Goal: Task Accomplishment & Management: Manage account settings

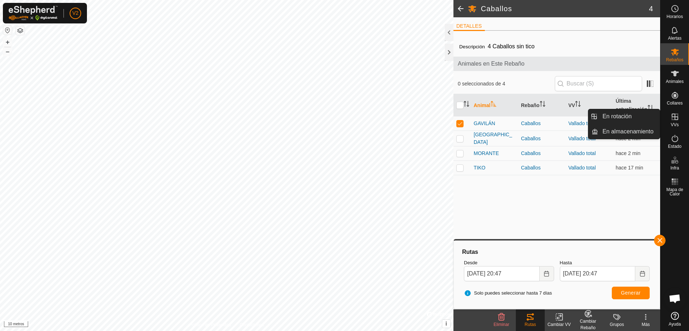
click at [677, 119] on icon at bounding box center [675, 117] width 9 height 9
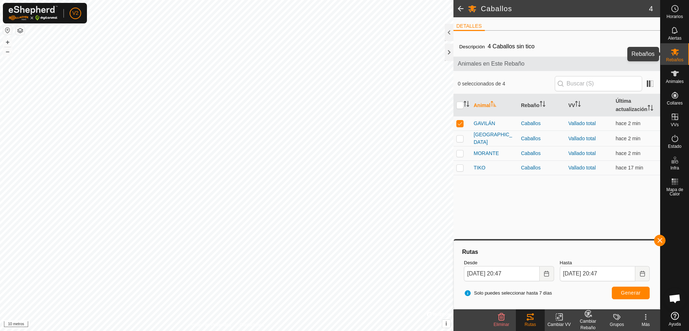
click at [680, 55] on es-mob-svg-icon at bounding box center [675, 52] width 13 height 12
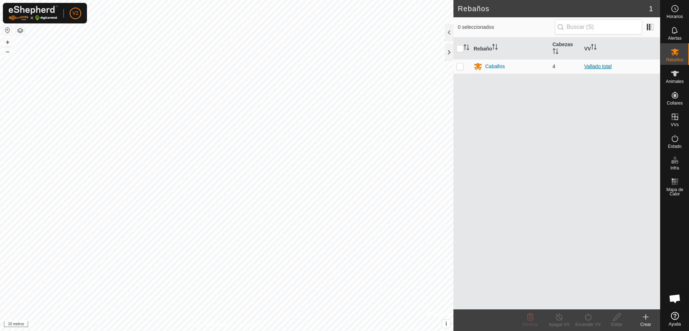
click at [595, 66] on font "Vallado total" at bounding box center [598, 67] width 27 height 6
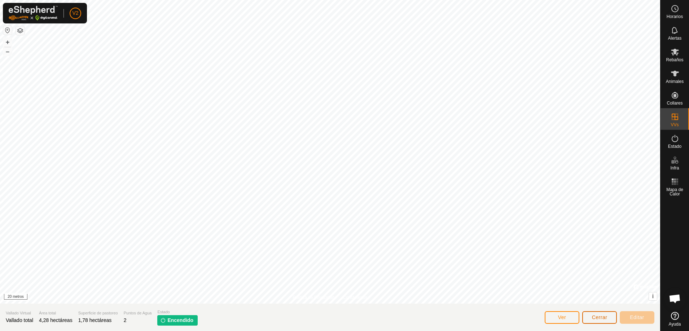
click at [614, 315] on button "Cerrar" at bounding box center [600, 318] width 35 height 13
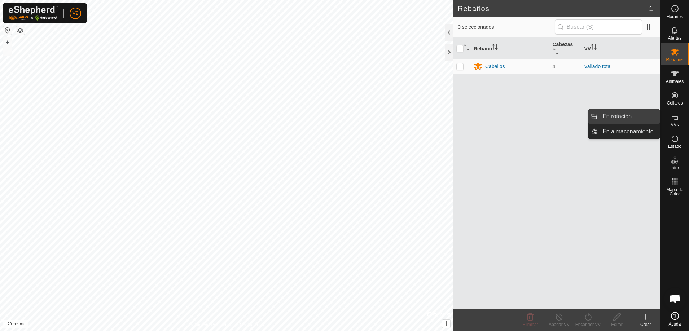
click at [624, 118] on link "En rotación" at bounding box center [630, 116] width 62 height 14
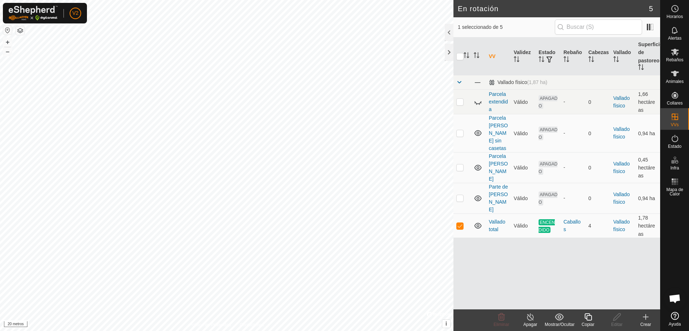
checkbox input "false"
click at [647, 322] on div "Crear" at bounding box center [646, 325] width 29 height 6
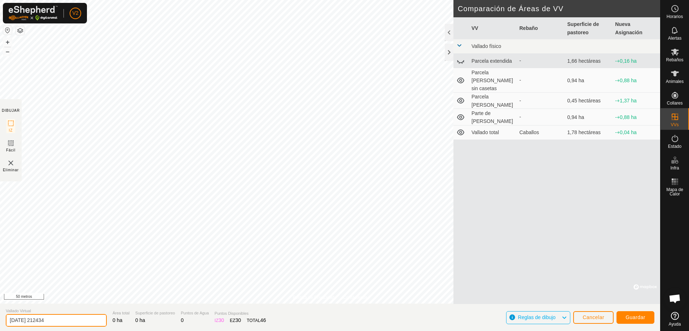
click at [65, 321] on input "2025-10-12 212434" at bounding box center [56, 320] width 101 height 13
drag, startPoint x: 68, startPoint y: 319, endPoint x: 0, endPoint y: 319, distance: 67.9
click at [0, 319] on section "Vallado Virtual 2025-10-12 212434 Área total 0 ha Superficie de pastoreo 0 ha P…" at bounding box center [330, 317] width 661 height 27
type input "PRIMERA SALIDA"
click at [645, 317] on font "Guardar" at bounding box center [636, 318] width 20 height 6
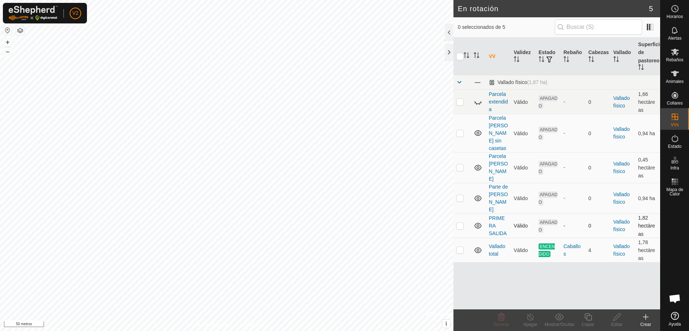
click at [459, 223] on p-checkbox at bounding box center [460, 226] width 7 height 6
checkbox input "true"
checkbox input "false"
checkbox input "true"
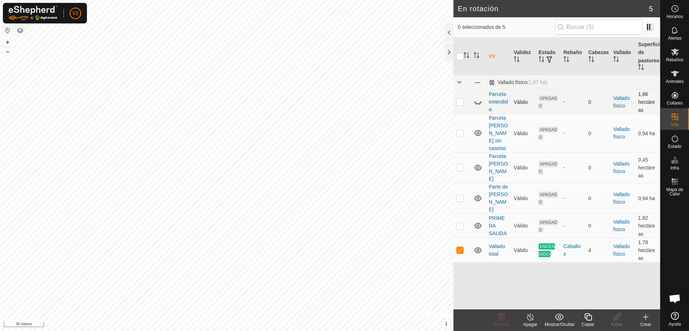
checkbox input "false"
click at [505, 322] on font "Eliminar" at bounding box center [502, 324] width 16 height 5
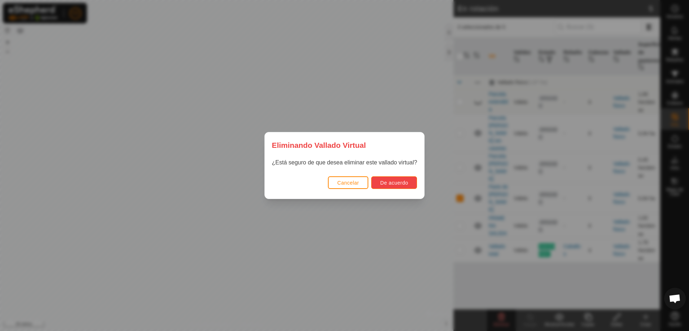
click at [408, 184] on font "De acuerdo" at bounding box center [394, 183] width 28 height 6
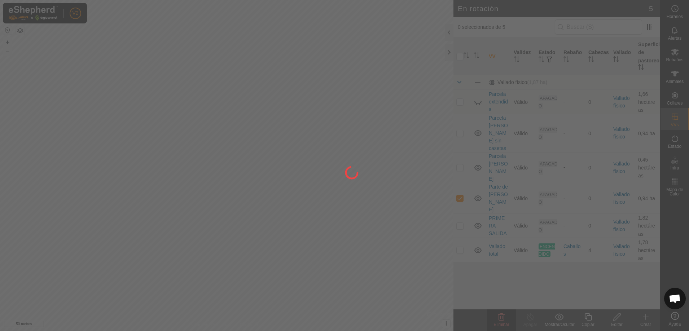
checkbox input "false"
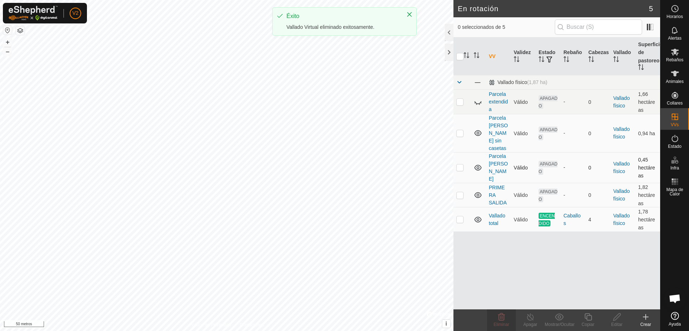
click at [493, 156] on td "Parcela [PERSON_NAME]" at bounding box center [498, 167] width 25 height 31
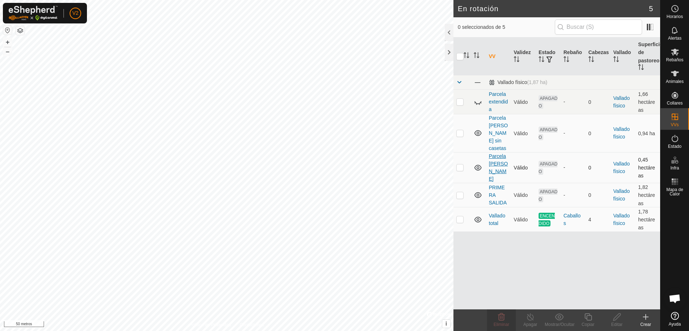
click at [494, 158] on font "Parcela [PERSON_NAME]" at bounding box center [498, 167] width 19 height 29
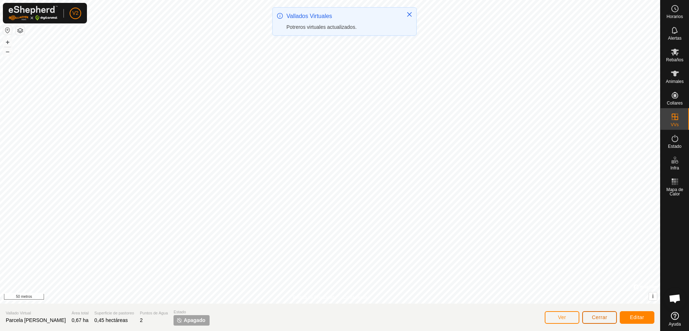
click at [597, 321] on button "Cerrar" at bounding box center [600, 318] width 35 height 13
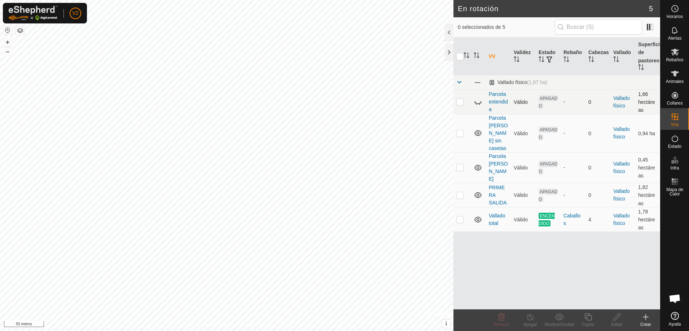
click at [496, 97] on td "Parcela extendida" at bounding box center [498, 102] width 25 height 25
click at [496, 98] on font "Parcela extendida" at bounding box center [498, 101] width 19 height 21
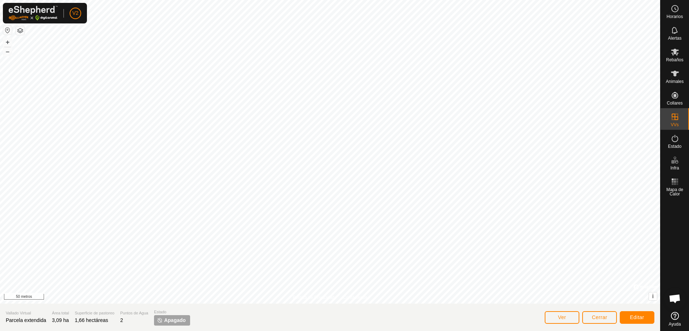
click at [593, 311] on div "Ver Cerrar Editar" at bounding box center [600, 317] width 110 height 17
click at [593, 317] on font "Cerrar" at bounding box center [600, 318] width 16 height 6
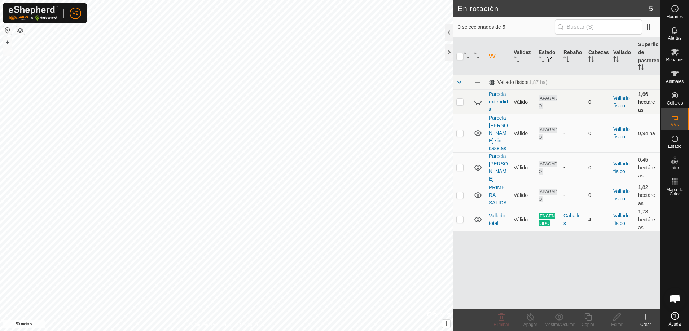
click at [459, 101] on p-checkbox at bounding box center [460, 102] width 7 height 6
checkbox input "true"
click at [498, 325] on font "Eliminar" at bounding box center [502, 324] width 16 height 5
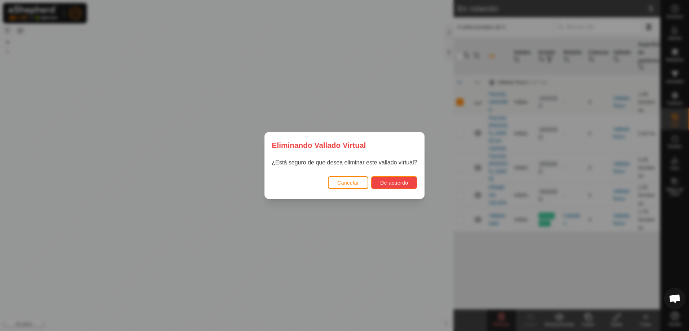
click at [398, 183] on font "De acuerdo" at bounding box center [394, 183] width 28 height 6
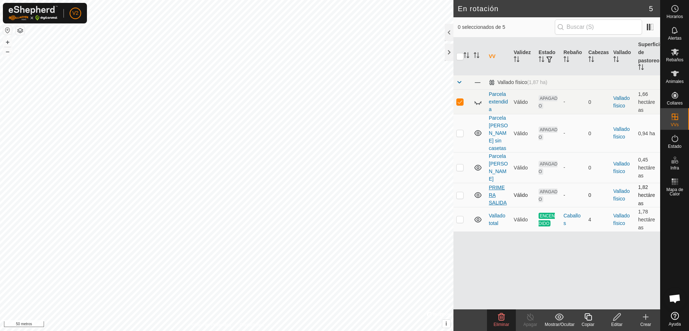
click at [493, 185] on font "PRIMERA SALIDA" at bounding box center [498, 195] width 18 height 21
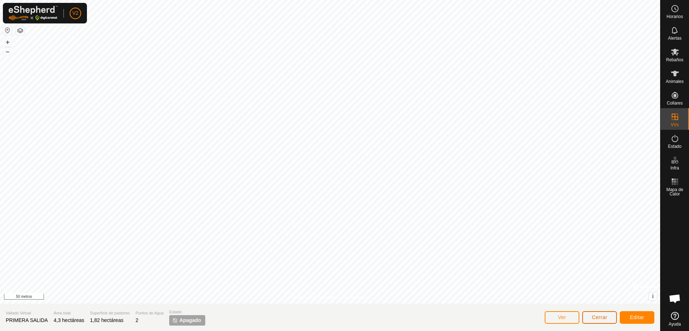
click at [598, 317] on font "Cerrar" at bounding box center [600, 318] width 16 height 6
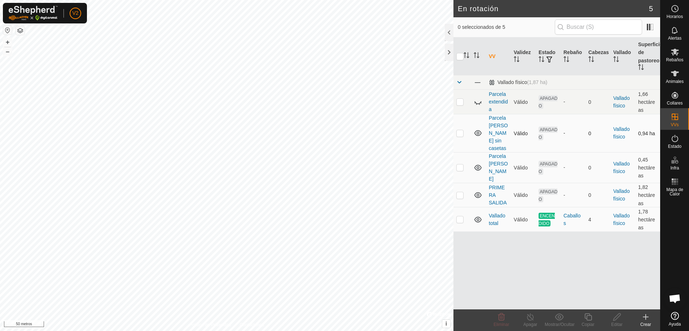
click at [457, 130] on p-checkbox at bounding box center [460, 133] width 7 height 6
click at [497, 318] on icon at bounding box center [501, 317] width 9 height 9
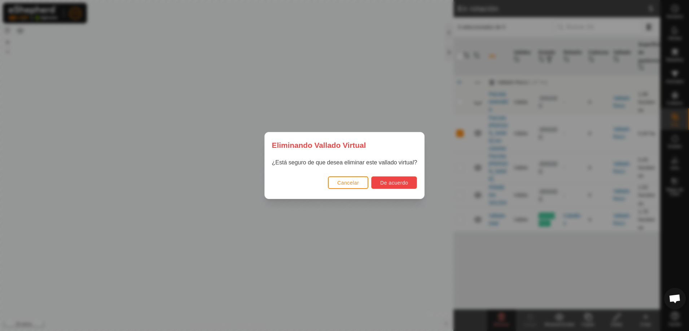
click at [401, 182] on font "De acuerdo" at bounding box center [394, 183] width 28 height 6
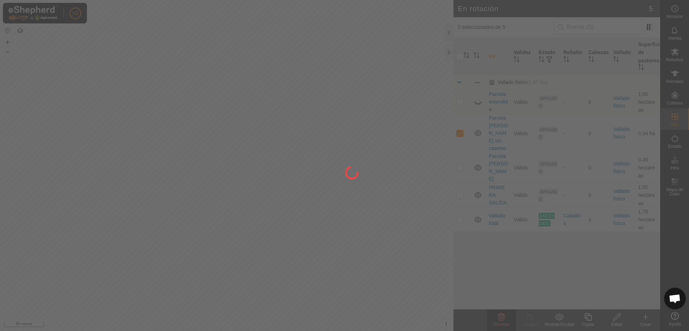
checkbox input "false"
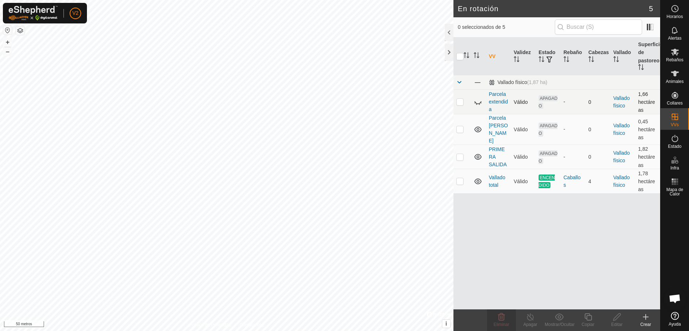
click at [457, 102] on p-checkbox at bounding box center [460, 102] width 7 height 6
checkbox input "true"
click at [495, 95] on font "Parcela extendida" at bounding box center [498, 101] width 19 height 21
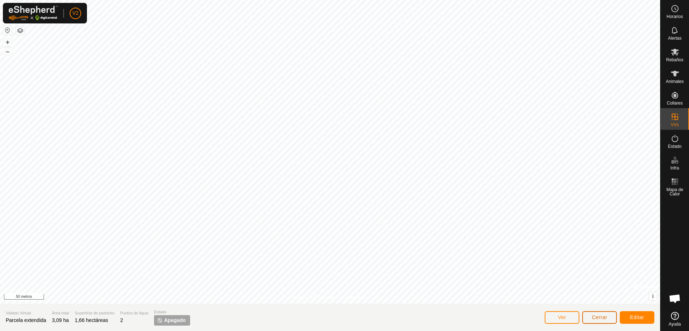
click at [601, 319] on font "Cerrar" at bounding box center [600, 318] width 16 height 6
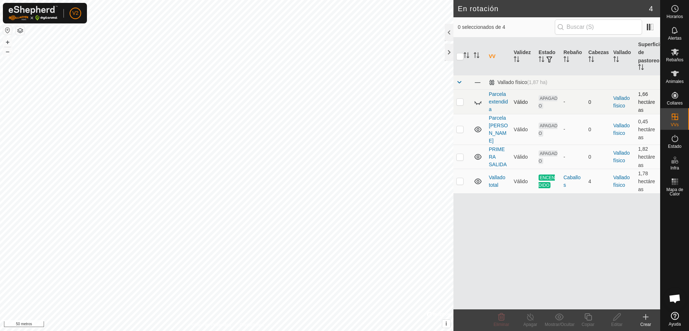
click at [459, 103] on p-checkbox at bounding box center [460, 102] width 7 height 6
click at [502, 321] on icon at bounding box center [501, 317] width 9 height 9
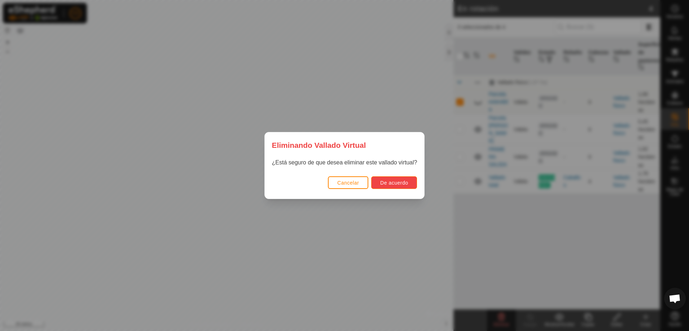
click at [400, 183] on font "De acuerdo" at bounding box center [394, 183] width 28 height 6
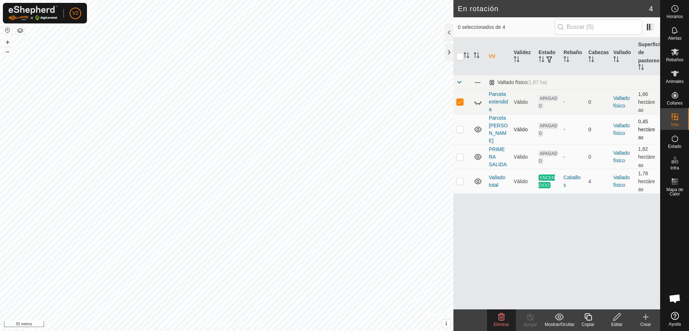
checkbox input "false"
checkbox input "true"
click at [580, 249] on div "VV Validez Estado Rebaño Cabezas Vallado Superficie de pastoreo Vallado físico …" at bounding box center [557, 174] width 207 height 272
click at [677, 51] on icon at bounding box center [675, 52] width 9 height 9
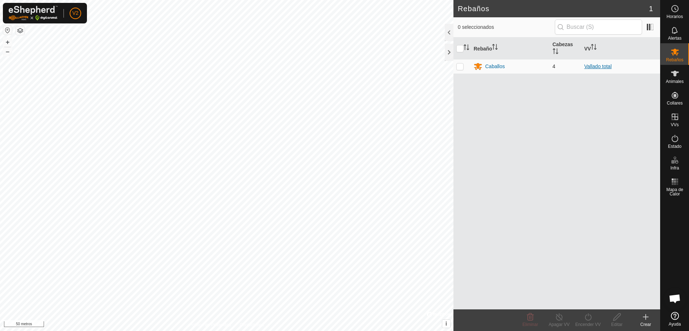
click at [599, 66] on font "Vallado total" at bounding box center [598, 67] width 27 height 6
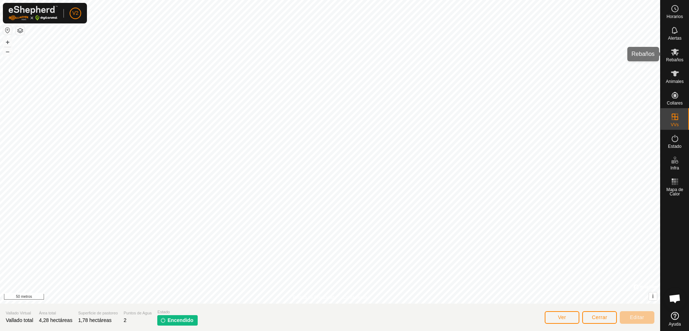
click at [678, 53] on icon at bounding box center [675, 52] width 9 height 9
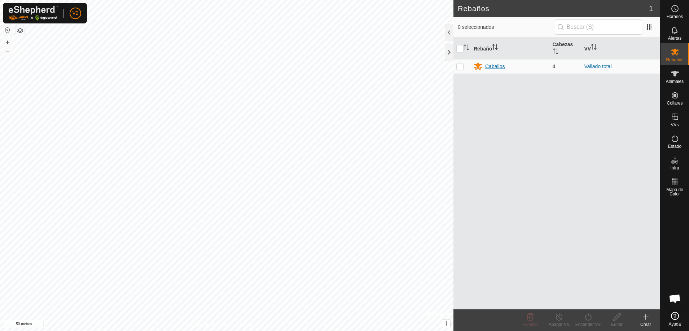
click at [498, 68] on font "Caballos" at bounding box center [495, 67] width 19 height 6
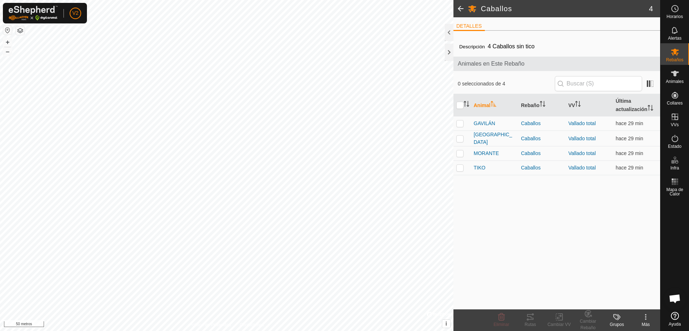
click at [460, 9] on span at bounding box center [461, 8] width 14 height 17
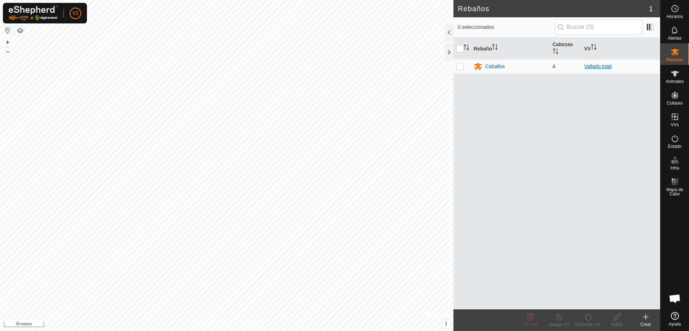
click at [601, 65] on font "Vallado total" at bounding box center [598, 67] width 27 height 6
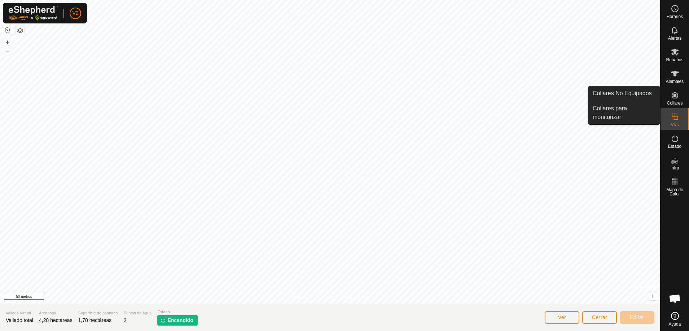
click at [675, 100] on es-neckbands-svg-icon at bounding box center [675, 96] width 13 height 12
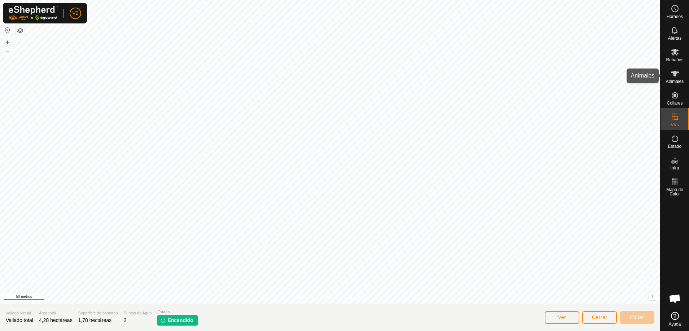
click at [675, 79] on font "Animales" at bounding box center [675, 81] width 18 height 5
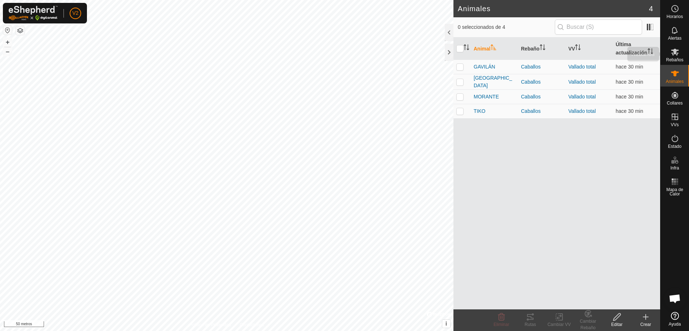
click at [677, 57] on font "Rebaños" at bounding box center [674, 59] width 17 height 5
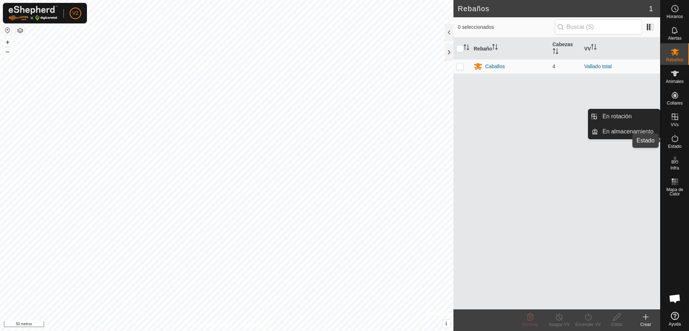
click at [676, 139] on icon at bounding box center [675, 138] width 9 height 9
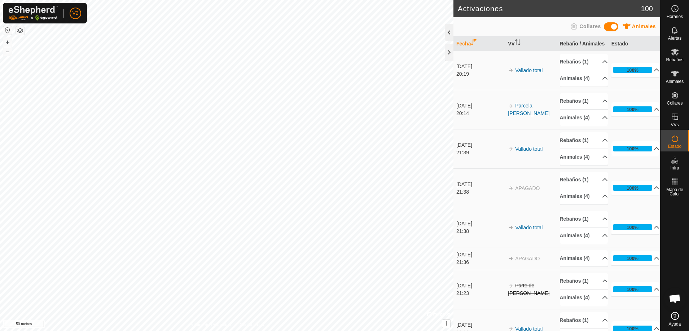
click at [447, 34] on div at bounding box center [449, 32] width 9 height 17
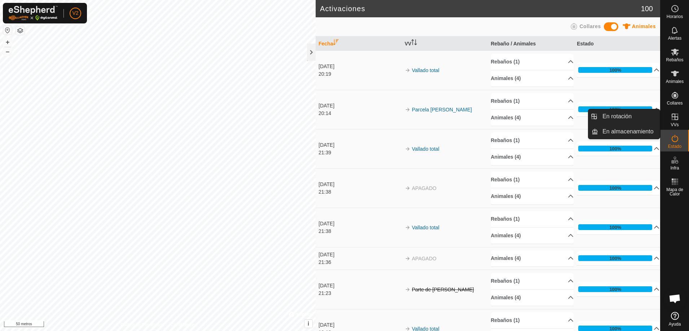
click at [673, 120] on icon at bounding box center [675, 117] width 9 height 9
click at [639, 116] on link "En rotación" at bounding box center [630, 116] width 62 height 14
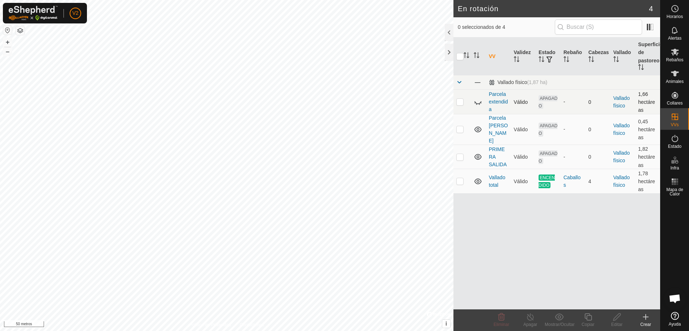
click at [461, 103] on p-checkbox at bounding box center [460, 102] width 7 height 6
checkbox input "true"
click at [501, 320] on icon at bounding box center [501, 317] width 9 height 9
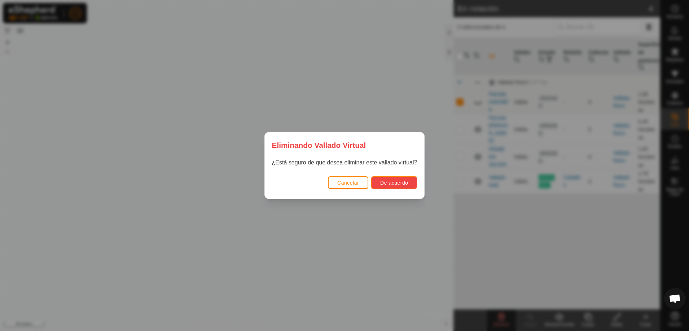
click at [404, 183] on font "De acuerdo" at bounding box center [394, 183] width 28 height 6
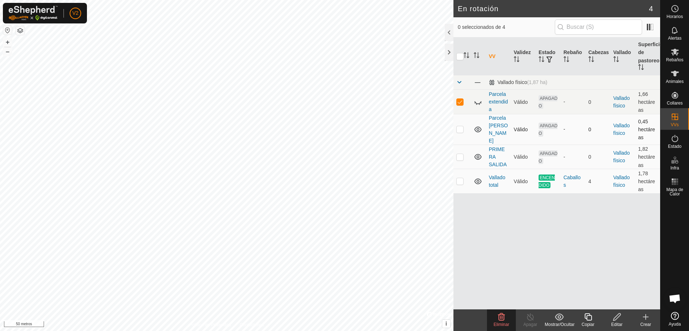
click at [460, 126] on p-checkbox at bounding box center [460, 129] width 7 height 6
checkbox input "true"
click at [461, 102] on p-checkbox at bounding box center [460, 102] width 7 height 6
checkbox input "false"
click at [460, 129] on p-checkbox at bounding box center [460, 129] width 7 height 6
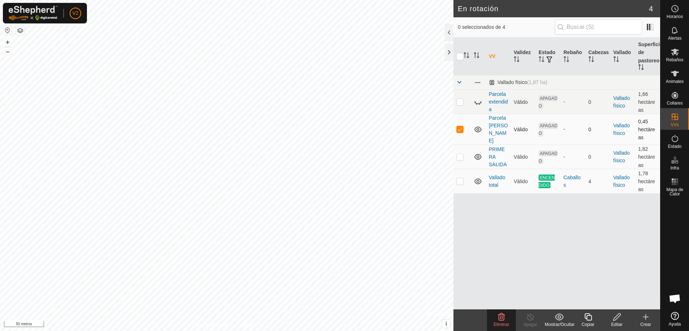
checkbox input "false"
click at [460, 154] on p-checkbox at bounding box center [460, 157] width 7 height 6
checkbox input "true"
click at [461, 178] on p-checkbox at bounding box center [460, 181] width 7 height 6
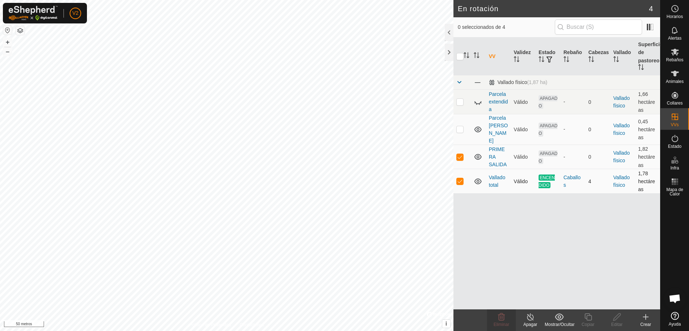
checkbox input "false"
click at [460, 154] on p-checkbox at bounding box center [460, 157] width 7 height 6
checkbox input "false"
click at [460, 103] on p-checkbox at bounding box center [460, 102] width 7 height 6
click at [458, 104] on td at bounding box center [462, 102] width 17 height 25
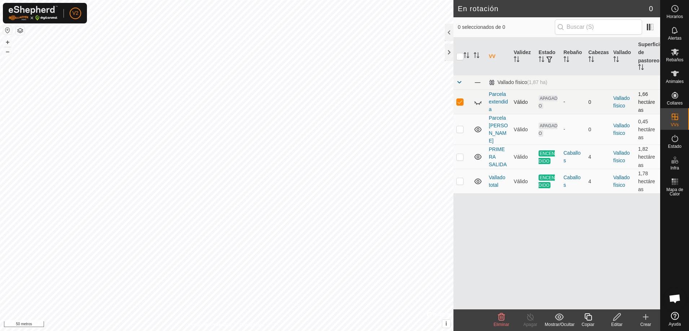
checkbox input "false"
click at [498, 98] on font "Parcela extendida" at bounding box center [498, 101] width 19 height 21
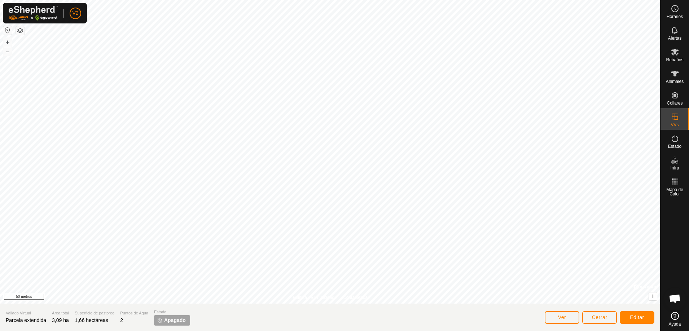
click at [639, 324] on div "Editar" at bounding box center [637, 317] width 35 height 17
click at [636, 318] on font "Editar" at bounding box center [637, 318] width 14 height 6
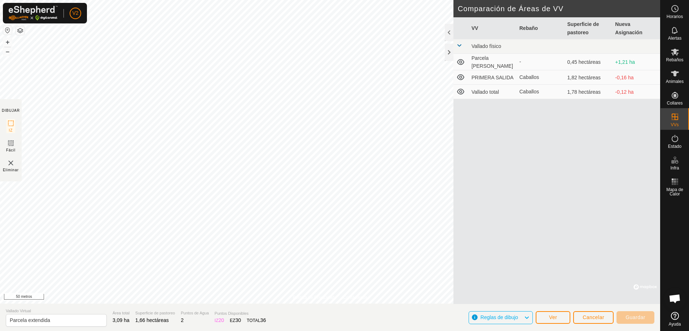
click at [493, 76] on font "PRIMERA SALIDA" at bounding box center [493, 77] width 42 height 6
click at [458, 44] on span at bounding box center [460, 46] width 6 height 6
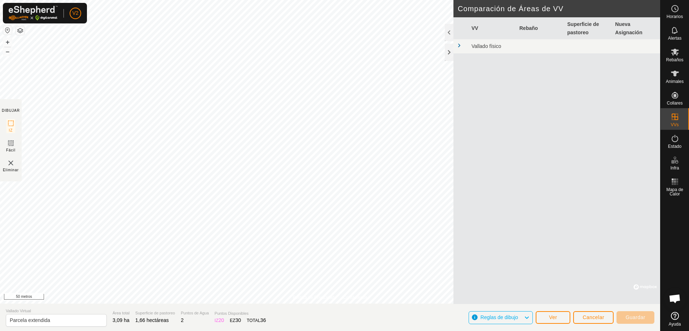
click at [458, 44] on span at bounding box center [460, 46] width 6 height 6
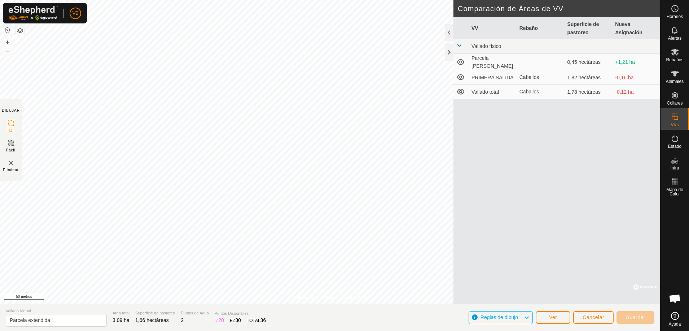
click at [460, 75] on icon at bounding box center [461, 77] width 9 height 9
click at [460, 74] on icon at bounding box center [461, 77] width 9 height 9
click at [458, 78] on icon at bounding box center [461, 77] width 9 height 9
click at [461, 75] on icon at bounding box center [461, 77] width 9 height 9
click at [458, 74] on icon at bounding box center [460, 77] width 7 height 6
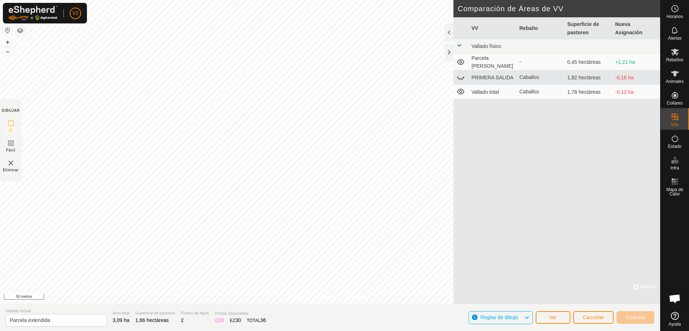
click at [459, 60] on icon at bounding box center [461, 62] width 9 height 9
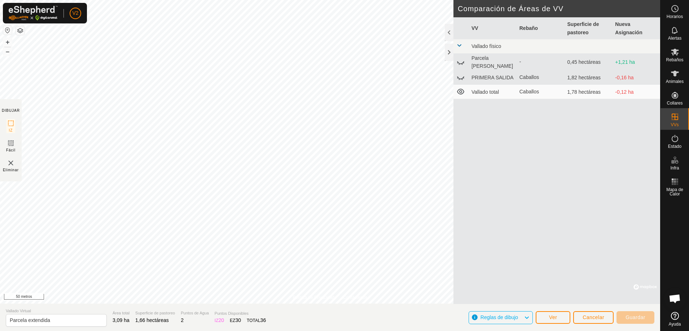
click at [461, 89] on icon at bounding box center [460, 92] width 7 height 6
click at [462, 88] on icon at bounding box center [461, 91] width 9 height 9
click at [461, 74] on icon at bounding box center [461, 77] width 9 height 9
click at [460, 46] on span at bounding box center [460, 46] width 6 height 6
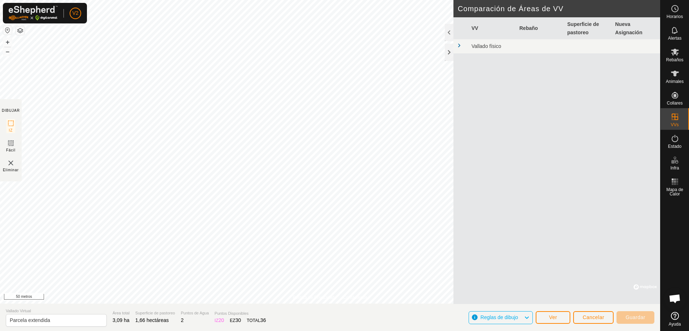
click at [458, 44] on span at bounding box center [460, 46] width 6 height 6
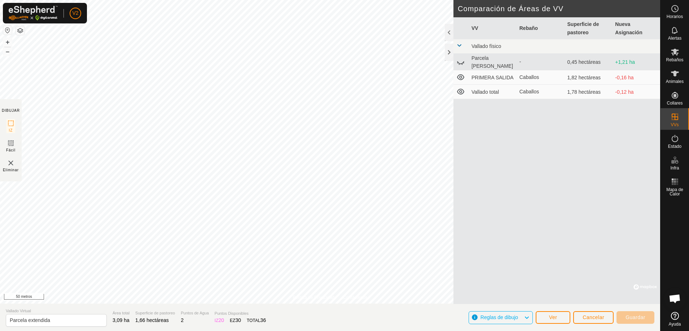
click at [496, 47] on font "Vallado físico" at bounding box center [487, 46] width 30 height 6
click at [458, 44] on span at bounding box center [460, 46] width 6 height 6
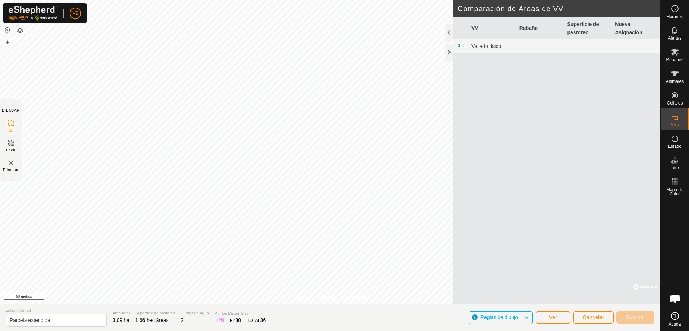
click at [458, 44] on span at bounding box center [460, 46] width 6 height 6
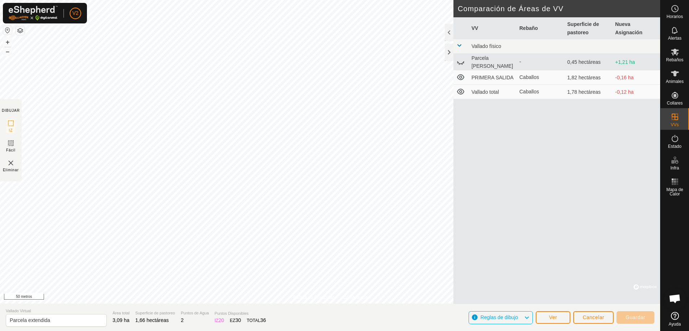
click at [488, 58] on font "Parcela [PERSON_NAME]" at bounding box center [493, 62] width 42 height 14
click at [636, 61] on td "+1,21 ha" at bounding box center [637, 62] width 48 height 16
click at [552, 318] on font "Ver" at bounding box center [553, 318] width 8 height 6
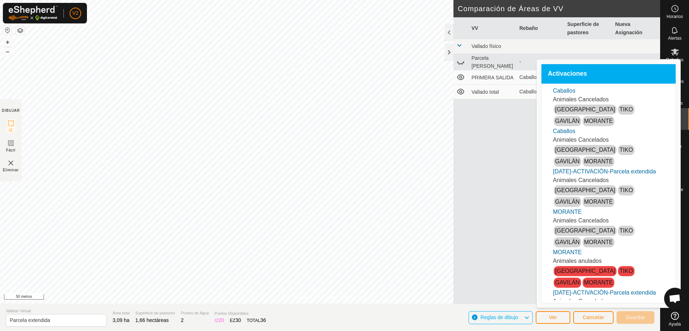
click at [529, 210] on div "VV Rebaño Superficie de pastoreo Nueva Asignación Vallado físico Parcela Víctor…" at bounding box center [557, 160] width 207 height 287
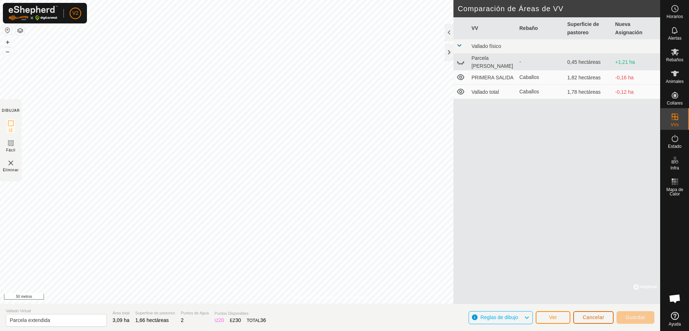
click at [591, 319] on font "Cancelar" at bounding box center [594, 318] width 22 height 6
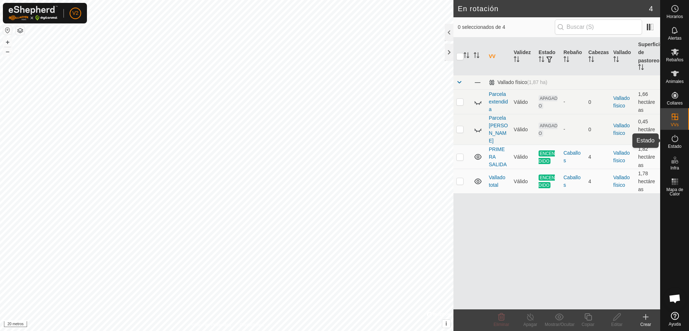
click at [676, 143] on es-activation-svg-icon at bounding box center [675, 139] width 13 height 12
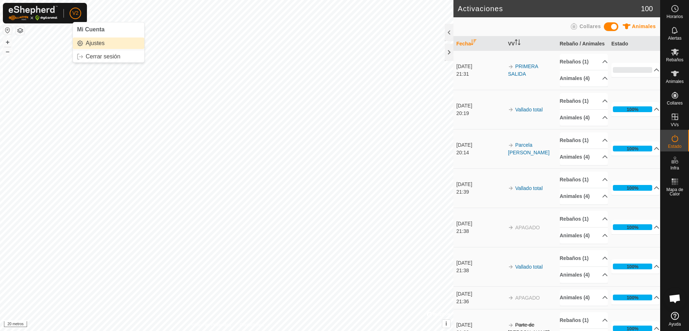
click at [102, 41] on link "Ajustes" at bounding box center [108, 44] width 71 height 12
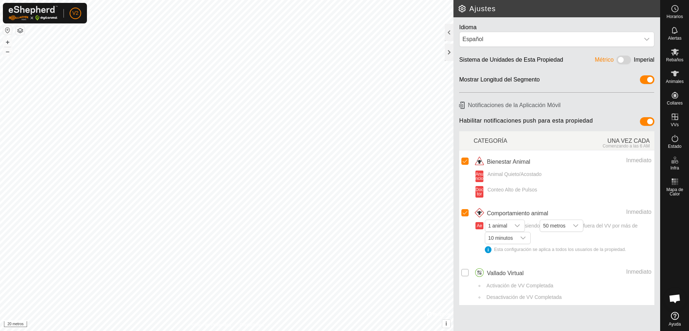
click at [463, 272] on input "checkbox" at bounding box center [465, 272] width 7 height 7
checkbox input "true"
click at [523, 237] on icon "disparador desplegable" at bounding box center [523, 238] width 5 height 3
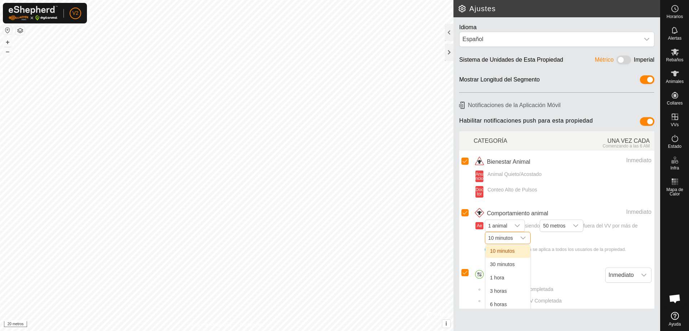
click at [510, 249] on li "10 minutos" at bounding box center [508, 251] width 45 height 13
click at [6, 30] on button "button" at bounding box center [7, 30] width 9 height 9
click at [6, 42] on font "+" at bounding box center [8, 42] width 4 height 8
click at [676, 18] on font "Horarios" at bounding box center [675, 16] width 16 height 5
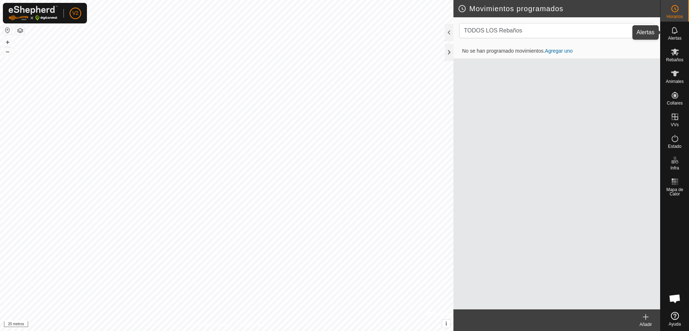
click at [677, 33] on icon at bounding box center [675, 30] width 9 height 9
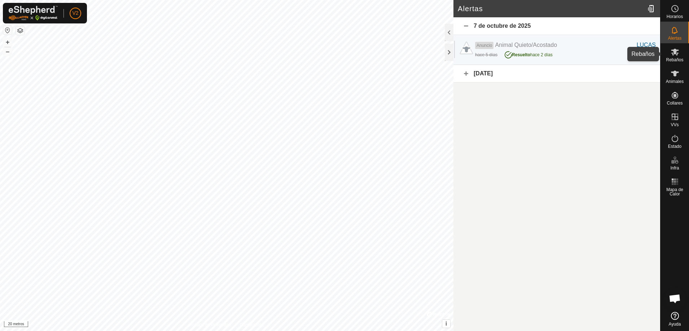
click at [674, 56] on es-mob-svg-icon at bounding box center [675, 52] width 13 height 12
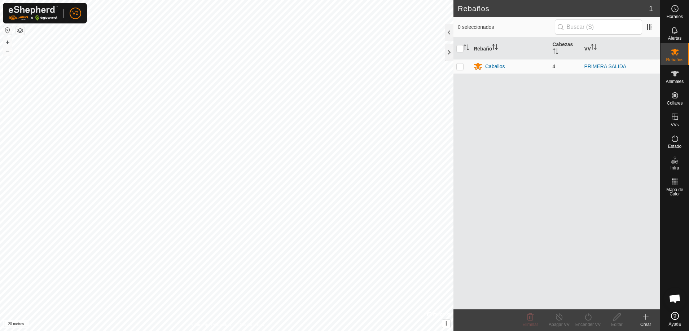
click at [461, 68] on p-checkbox at bounding box center [460, 67] width 7 height 6
checkbox input "true"
click at [496, 65] on font "Caballos" at bounding box center [495, 67] width 19 height 6
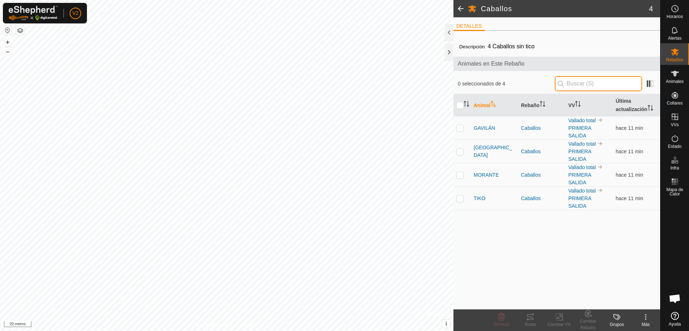
click at [613, 84] on input "text" at bounding box center [598, 83] width 87 height 15
click at [522, 89] on div "0 seleccionados de 4" at bounding box center [557, 83] width 198 height 15
click at [580, 119] on font "Vallado total" at bounding box center [582, 121] width 27 height 6
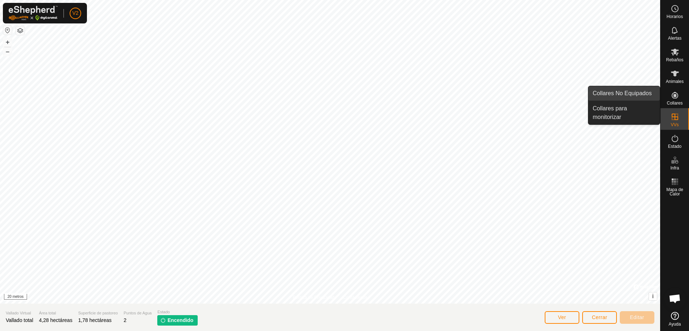
click at [624, 98] on link "Collares No Equipados" at bounding box center [624, 93] width 71 height 14
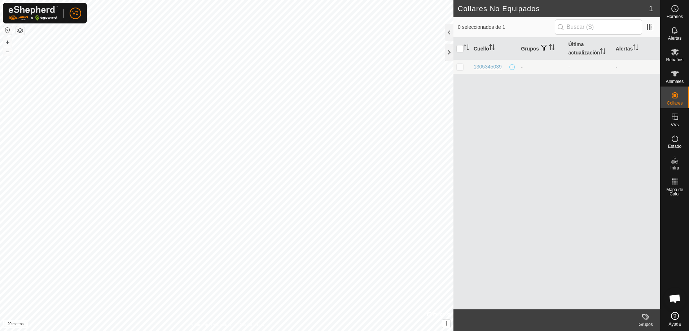
click at [493, 66] on font "1305345039" at bounding box center [488, 67] width 28 height 6
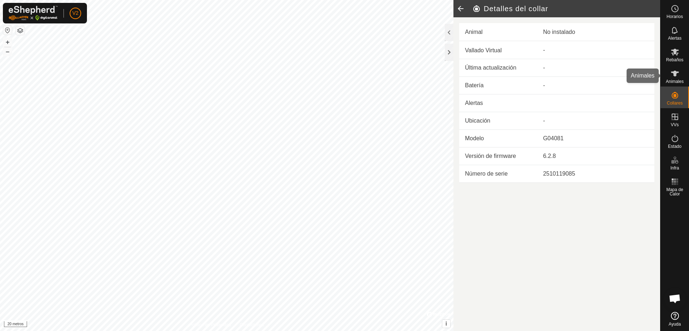
click at [679, 78] on icon at bounding box center [675, 73] width 9 height 9
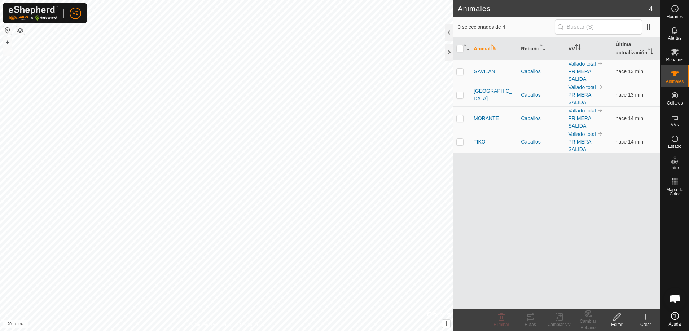
click at [617, 321] on icon at bounding box center [617, 317] width 9 height 9
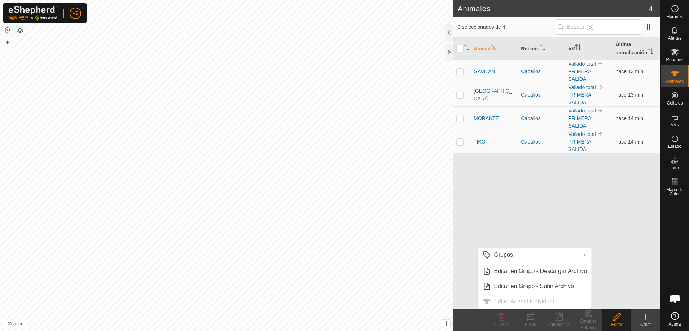
click at [600, 251] on div "Animal Rebaño VV Última actualización GAVILÁN Caballos Vallado total PRIMERA SA…" at bounding box center [557, 174] width 207 height 272
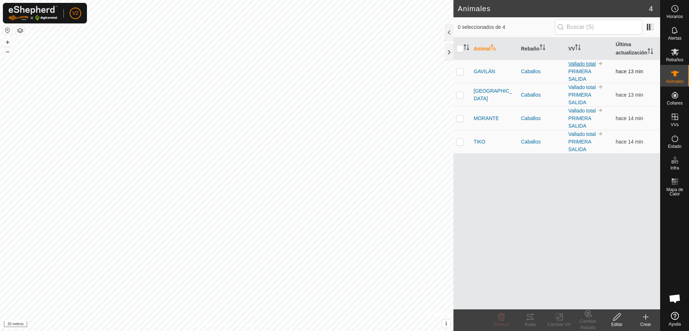
click at [581, 62] on font "Vallado total" at bounding box center [582, 64] width 27 height 6
click at [531, 117] on font "Caballos" at bounding box center [530, 119] width 19 height 6
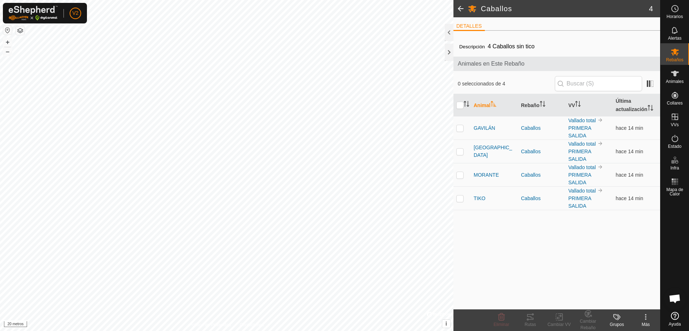
click at [462, 6] on span at bounding box center [461, 8] width 14 height 17
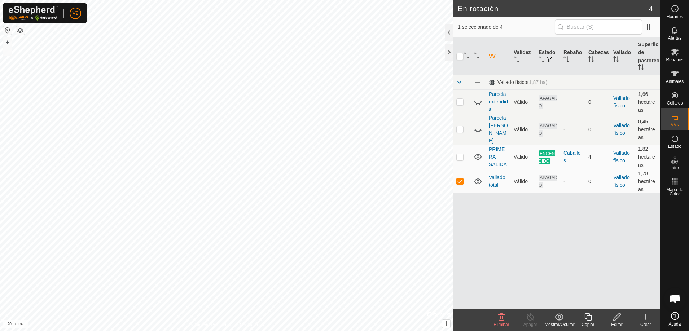
click at [502, 321] on icon at bounding box center [501, 317] width 9 height 9
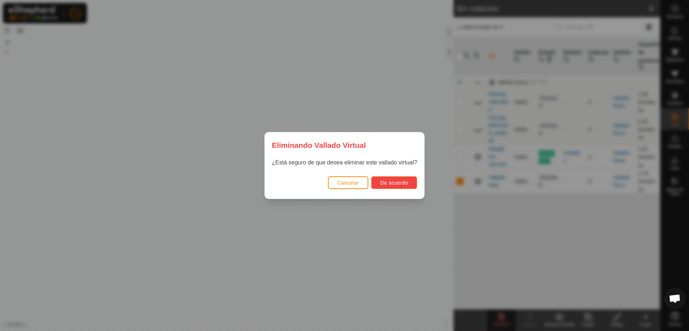
click at [385, 179] on button "De acuerdo" at bounding box center [394, 183] width 46 height 13
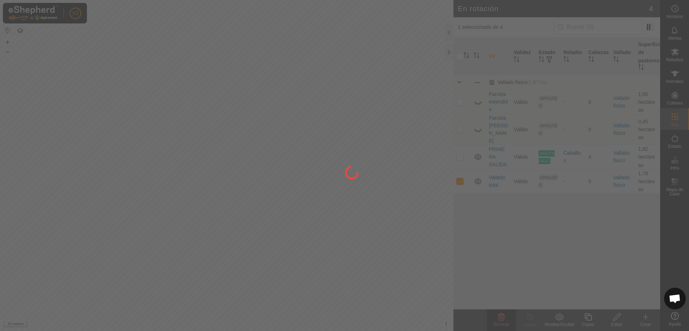
checkbox input "false"
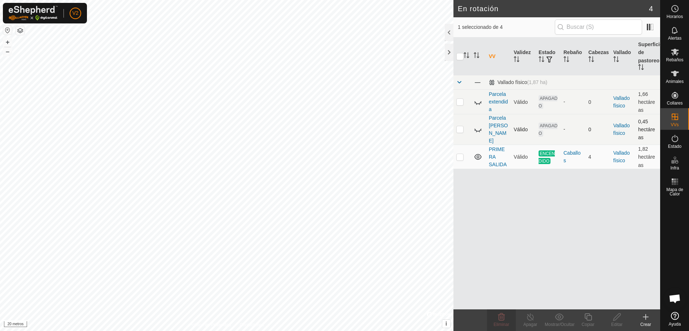
click at [498, 125] on td "Parcela [PERSON_NAME]" at bounding box center [498, 129] width 25 height 31
click at [496, 125] on td "Parcela [PERSON_NAME]" at bounding box center [498, 129] width 25 height 31
click at [496, 122] on font "Parcela [PERSON_NAME]" at bounding box center [498, 129] width 19 height 29
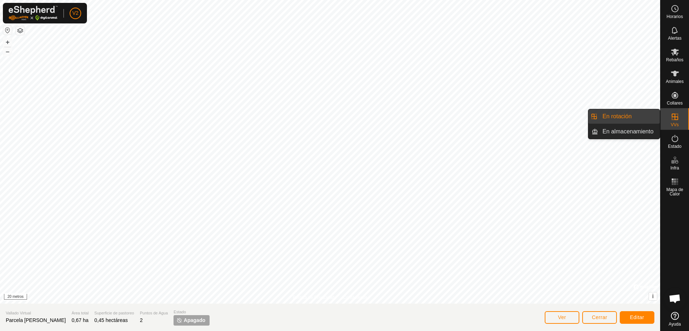
click at [683, 117] on div "VVs" at bounding box center [675, 119] width 29 height 22
click at [677, 115] on icon at bounding box center [675, 117] width 9 height 9
click at [675, 117] on icon at bounding box center [675, 117] width 6 height 6
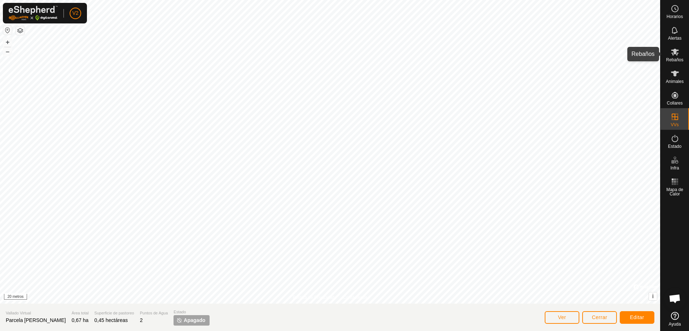
click at [675, 53] on icon at bounding box center [675, 52] width 8 height 7
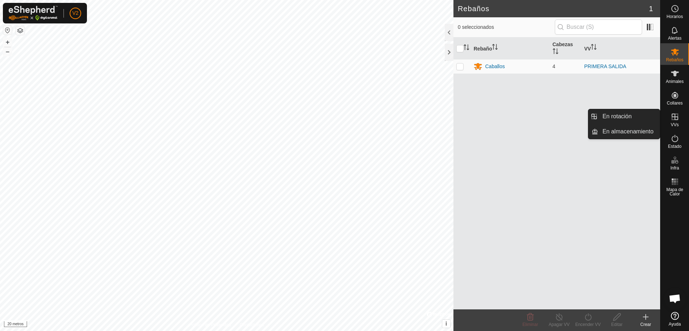
click at [675, 128] on div "VVs" at bounding box center [675, 119] width 29 height 22
click at [676, 113] on icon at bounding box center [675, 117] width 9 height 9
click at [681, 119] on es-virtualpaddocks-svg-icon at bounding box center [675, 117] width 13 height 12
click at [644, 119] on link "En rotación" at bounding box center [630, 116] width 62 height 14
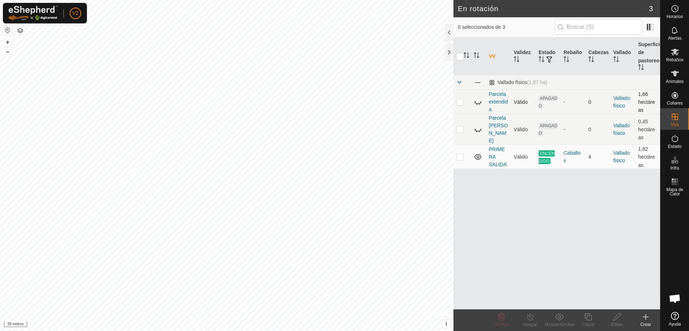
click at [461, 101] on p-checkbox at bounding box center [460, 102] width 7 height 6
checkbox input "true"
click at [499, 318] on icon at bounding box center [502, 317] width 7 height 7
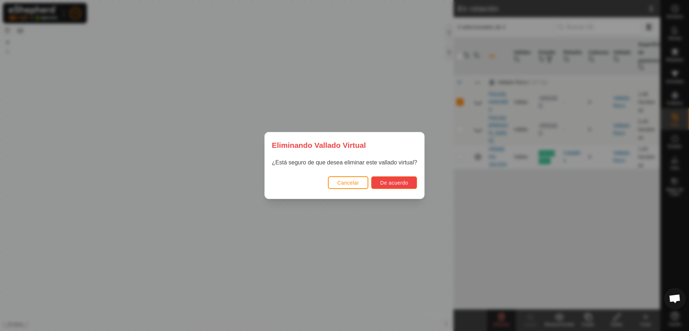
click at [397, 179] on button "De acuerdo" at bounding box center [394, 183] width 46 height 13
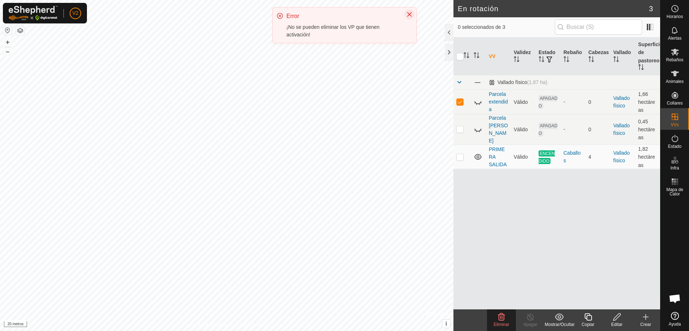
click at [410, 14] on icon "Cerca" at bounding box center [410, 15] width 6 height 6
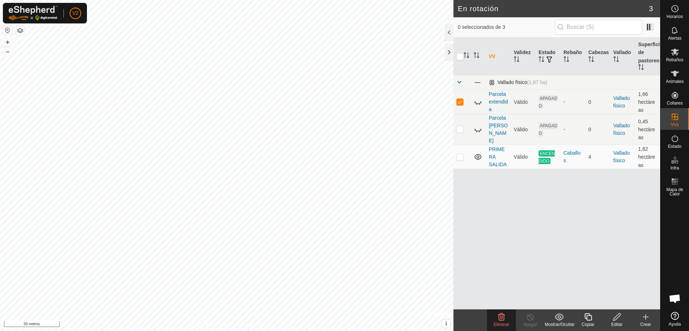
click at [460, 82] on span at bounding box center [460, 82] width 6 height 6
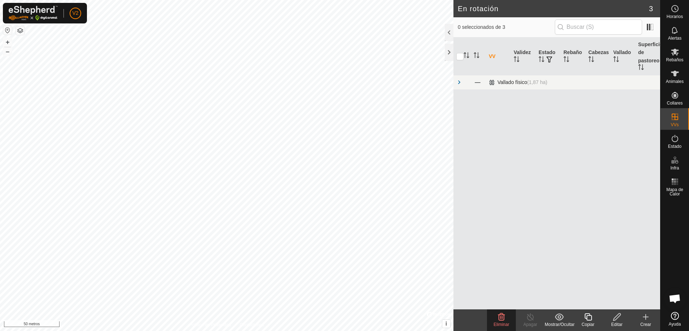
click at [460, 82] on span at bounding box center [460, 82] width 6 height 6
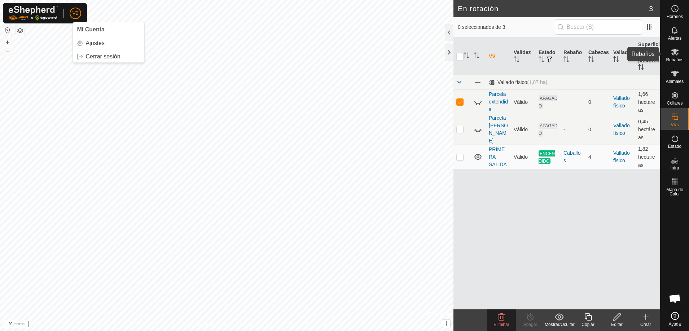
click at [678, 57] on font "Rebaños" at bounding box center [674, 59] width 17 height 5
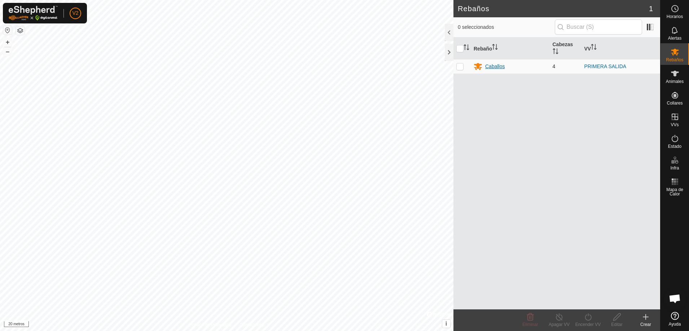
click at [496, 65] on font "Caballos" at bounding box center [495, 67] width 19 height 6
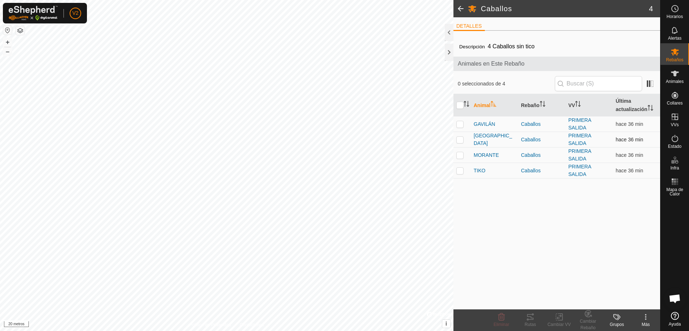
click at [463, 139] on p-checkbox at bounding box center [460, 140] width 7 height 6
checkbox input "true"
click at [479, 138] on font "[GEOGRAPHIC_DATA]" at bounding box center [493, 139] width 39 height 13
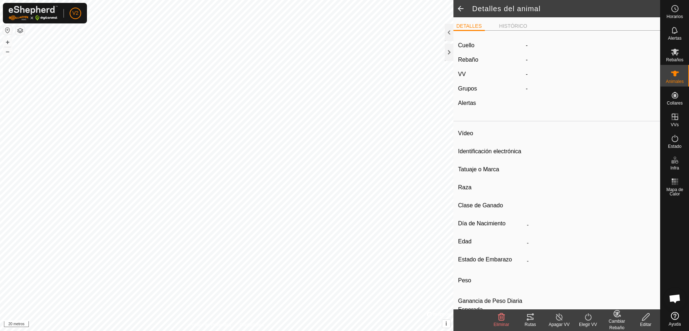
type input "[GEOGRAPHIC_DATA]"
type input "-"
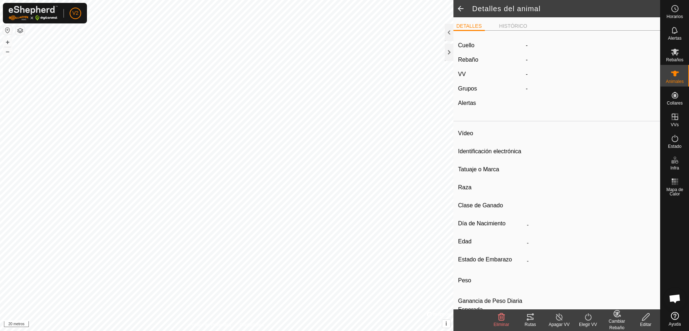
type input "0 kg"
type input "-"
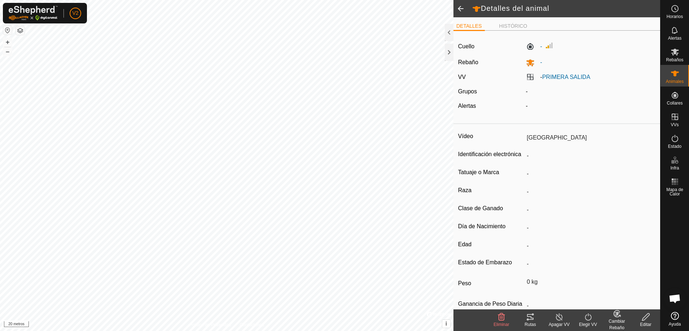
click at [643, 319] on icon at bounding box center [646, 317] width 7 height 7
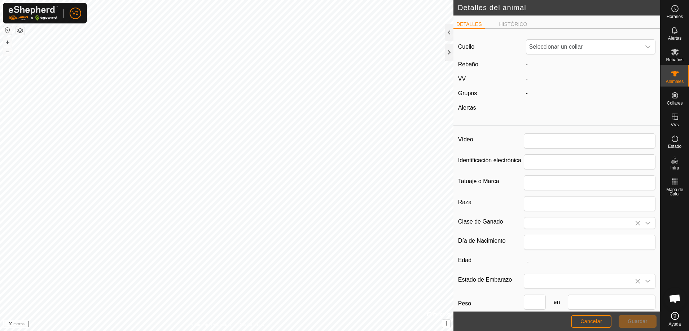
type input "[GEOGRAPHIC_DATA]"
type input "0"
click at [595, 318] on button "Cancelar" at bounding box center [591, 321] width 40 height 13
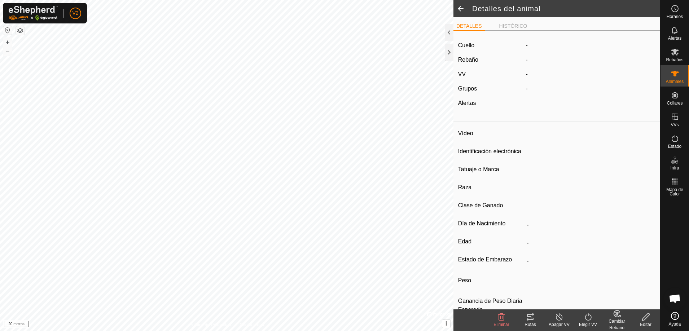
type input "[GEOGRAPHIC_DATA]"
type input "-"
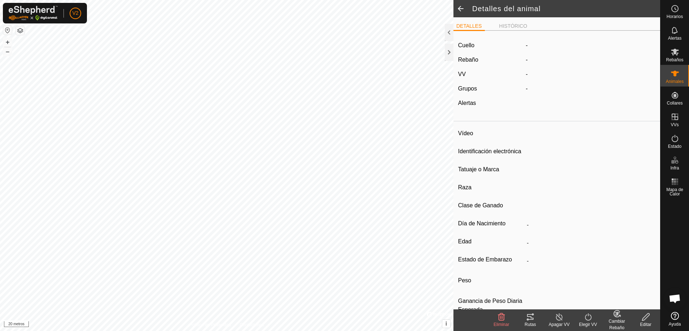
type input "0 kg"
type input "-"
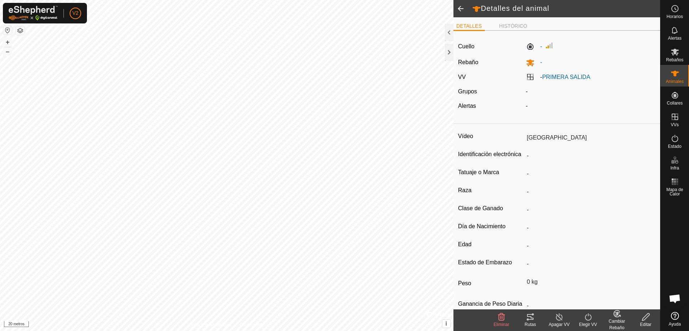
click at [459, 5] on span at bounding box center [461, 8] width 14 height 17
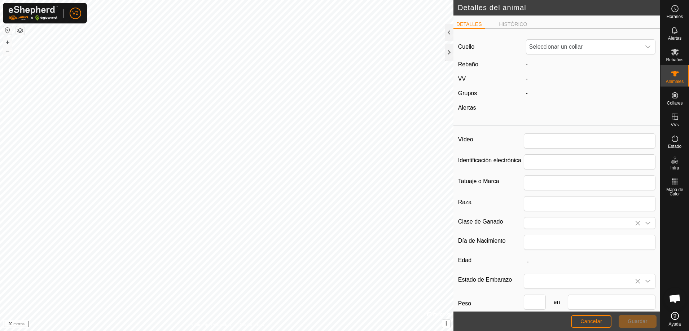
type input "[GEOGRAPHIC_DATA]"
type input "0"
click at [593, 324] on font "Cancelar" at bounding box center [592, 322] width 22 height 6
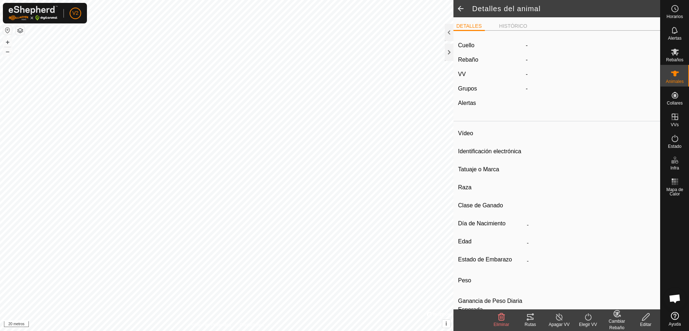
type input "[GEOGRAPHIC_DATA]"
type input "-"
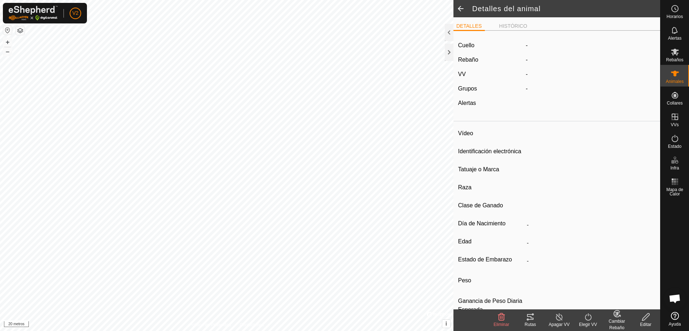
type input "0 kg"
type input "-"
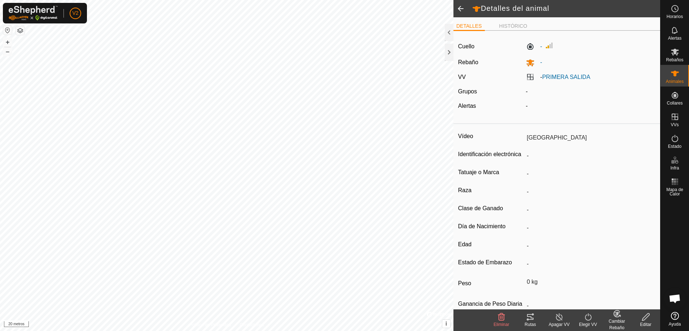
click at [531, 317] on icon at bounding box center [530, 317] width 6 height 6
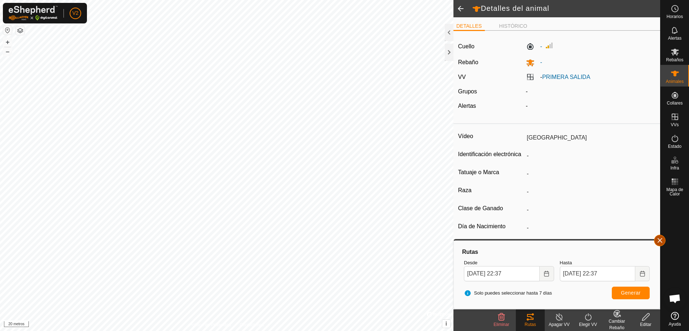
click at [660, 239] on button "button" at bounding box center [660, 241] width 12 height 12
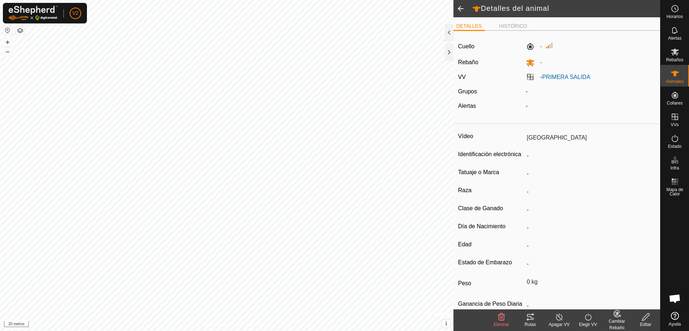
click at [460, 11] on span at bounding box center [461, 8] width 14 height 17
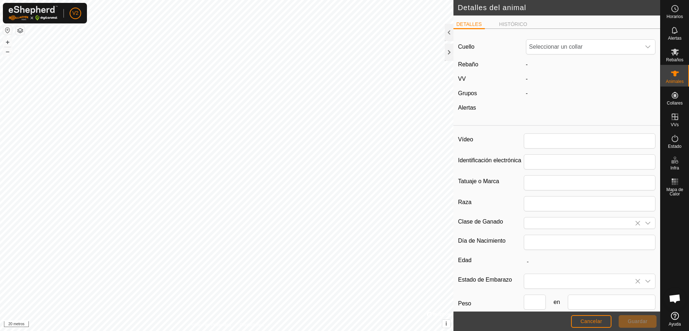
type input "[GEOGRAPHIC_DATA]"
type input "0"
click at [593, 321] on font "Cancelar" at bounding box center [592, 322] width 22 height 6
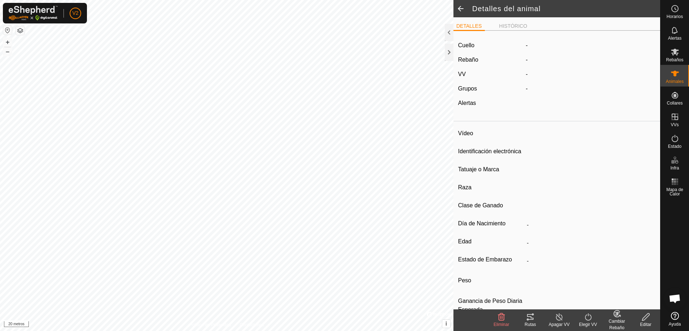
type input "[GEOGRAPHIC_DATA]"
type input "-"
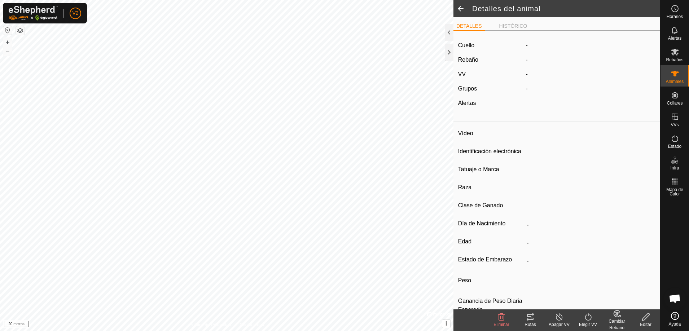
type input "0 kg"
type input "-"
